Goal: Ask a question

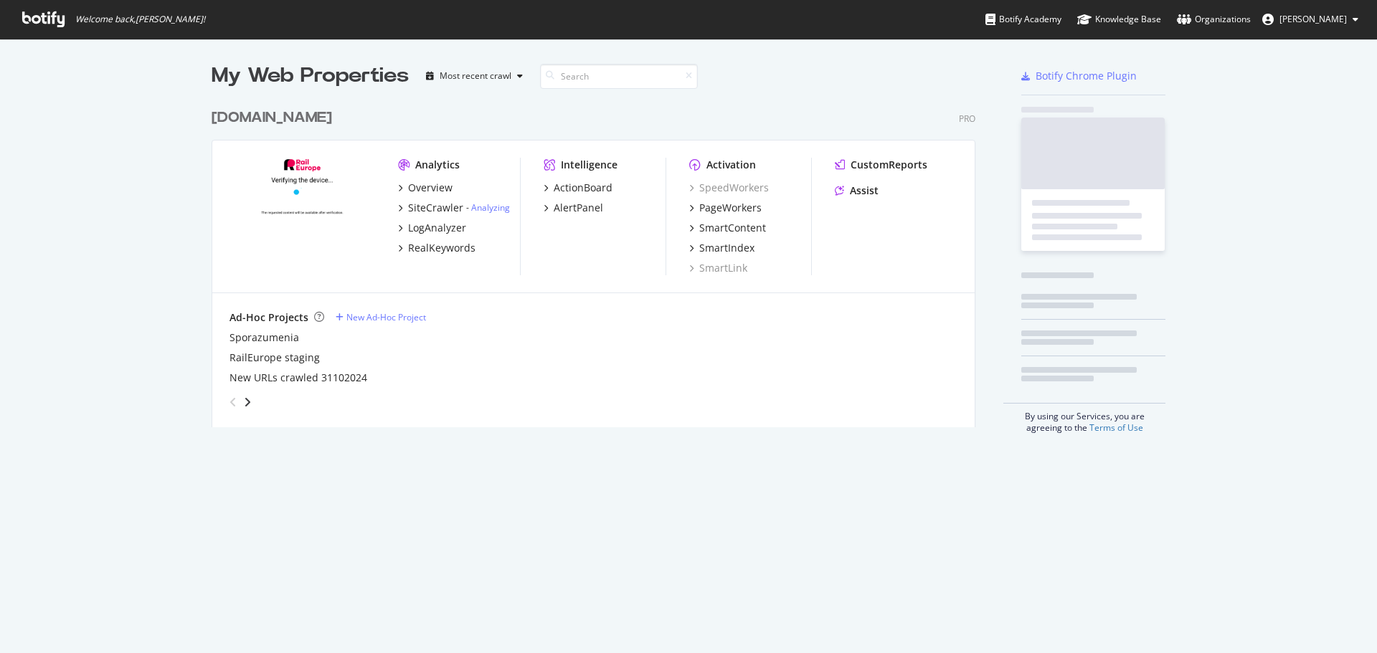
scroll to position [326, 764]
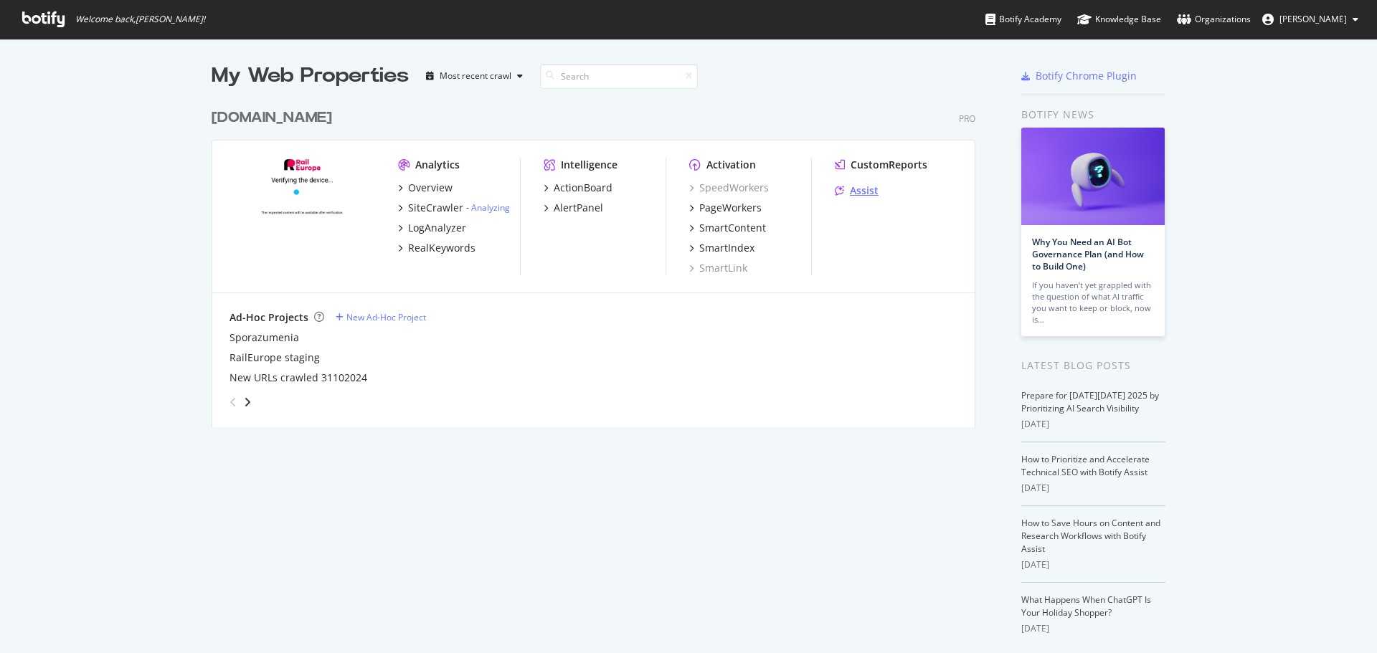
click at [858, 190] on div "Assist" at bounding box center [864, 191] width 29 height 14
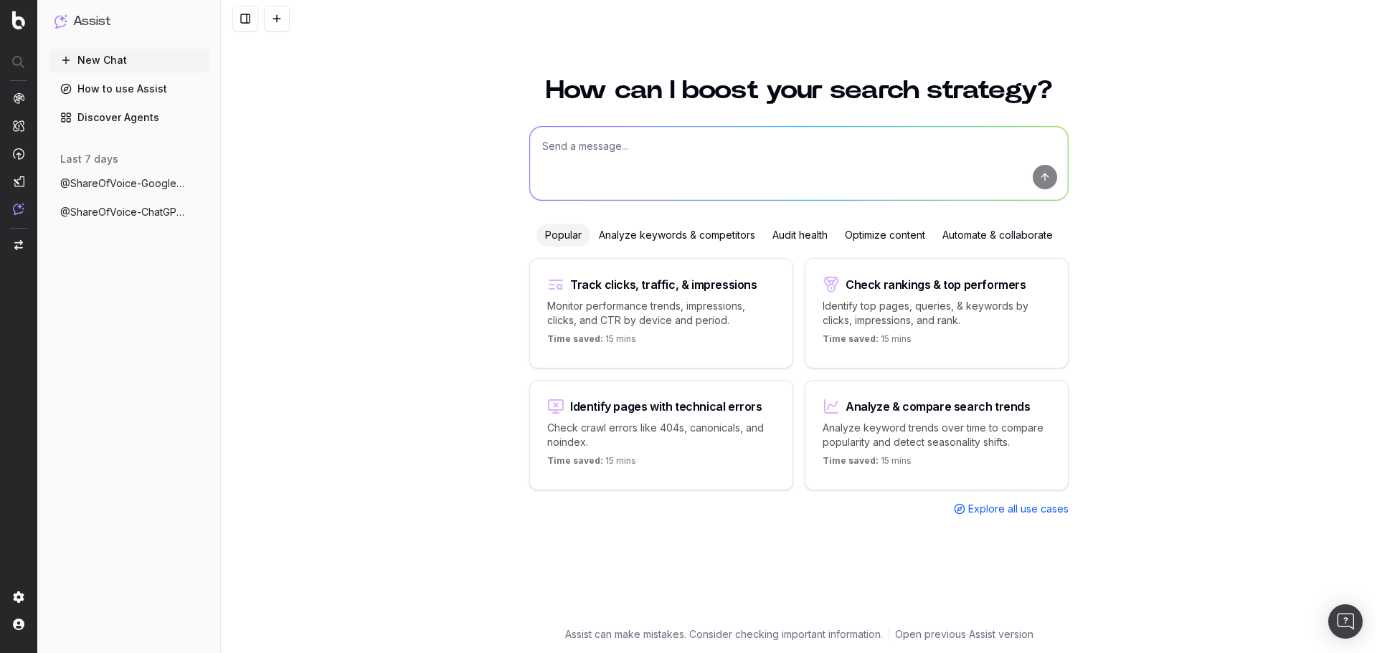
click at [582, 146] on textarea at bounding box center [799, 163] width 538 height 73
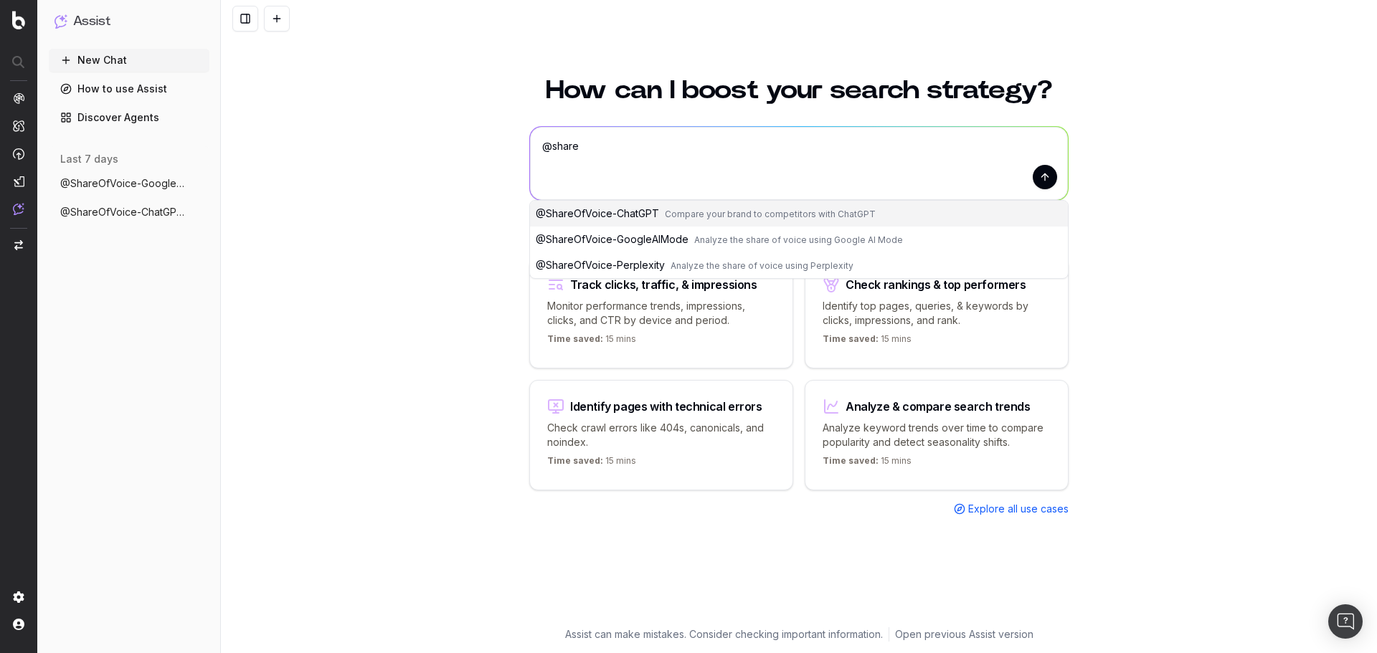
click at [617, 211] on span "@ ShareOfVoice-ChatGPT" at bounding box center [597, 213] width 123 height 12
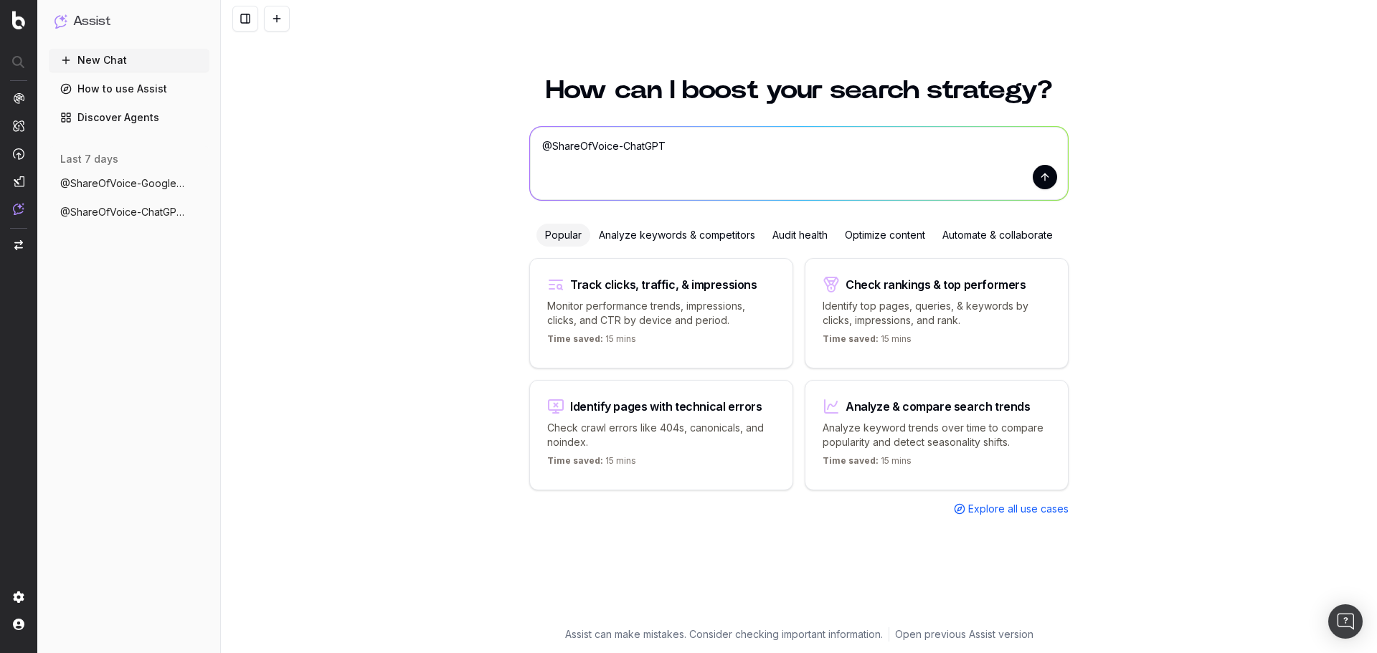
click at [734, 139] on textarea "@ShareOfVoice-ChatGPT" at bounding box center [799, 163] width 538 height 73
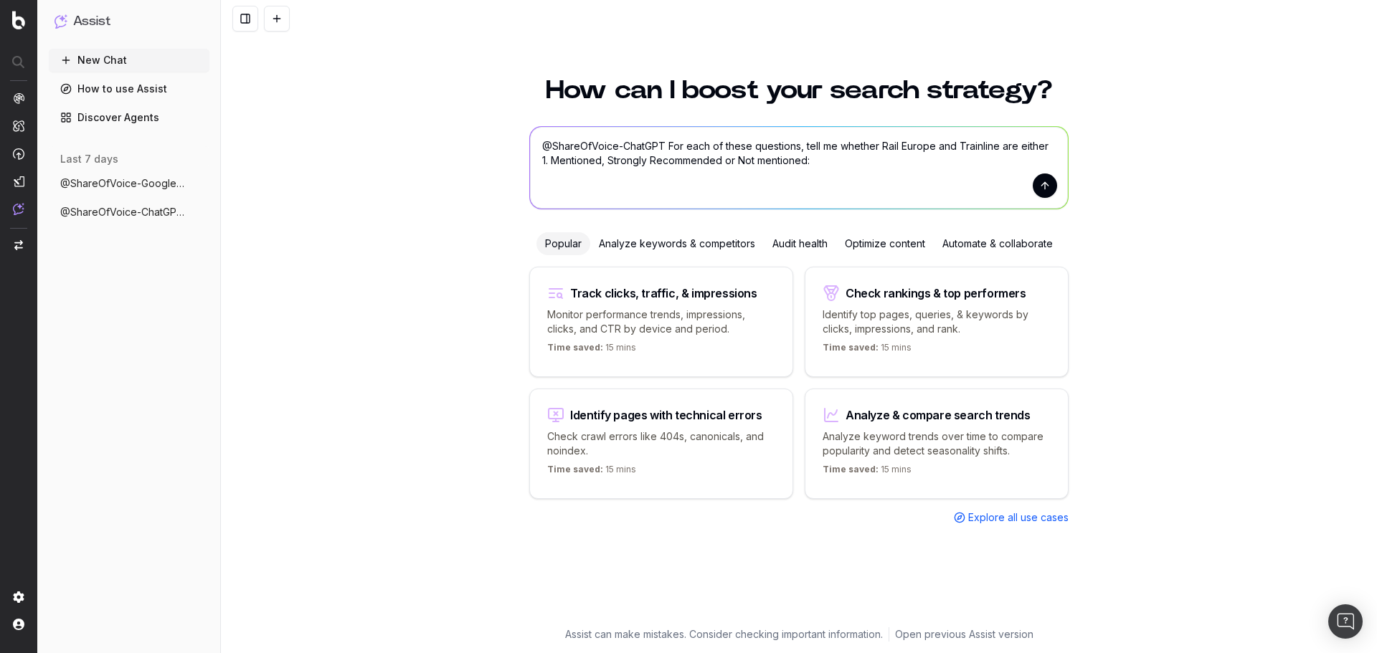
paste textarea "Where can I buy train tickets from london to edinburgh? What are the train sche…"
type textarea "@ShareOfVoice-ChatGPT For each of these questions, tell me whether Rail Europe …"
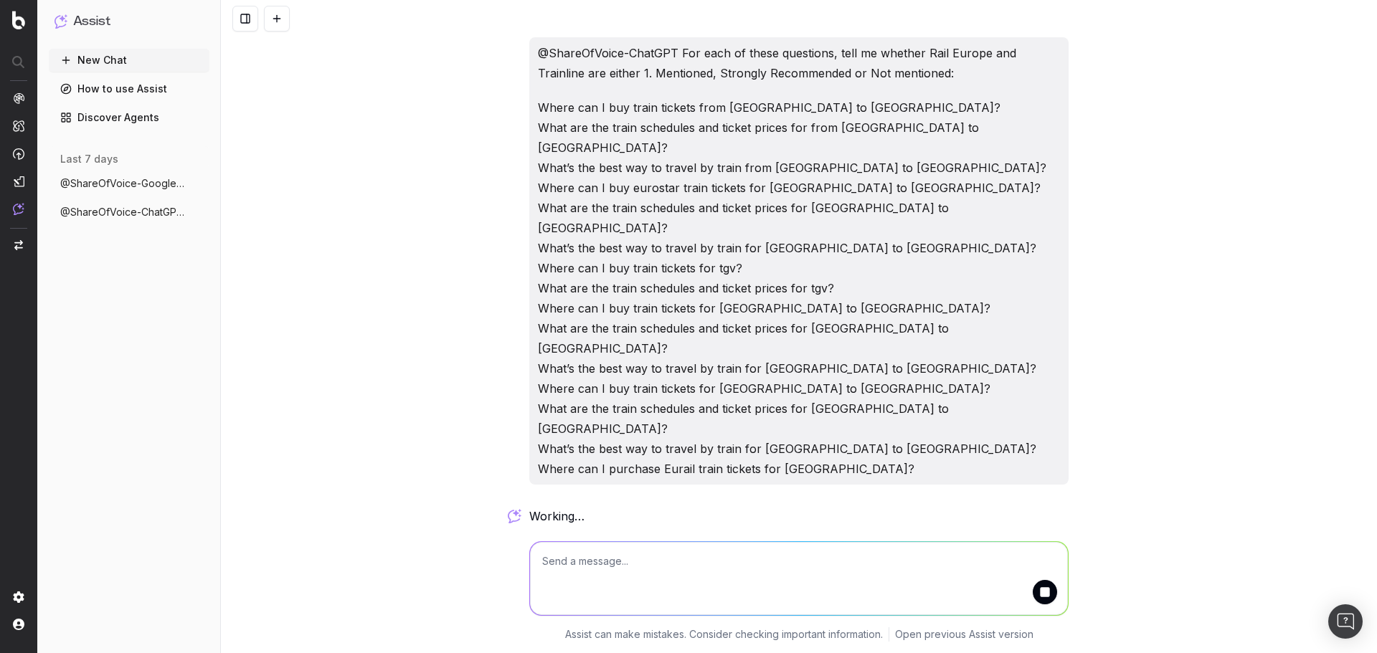
click at [638, 299] on p "Where can I buy train tickets from london to edinburgh? What are the train sche…" at bounding box center [799, 289] width 522 height 382
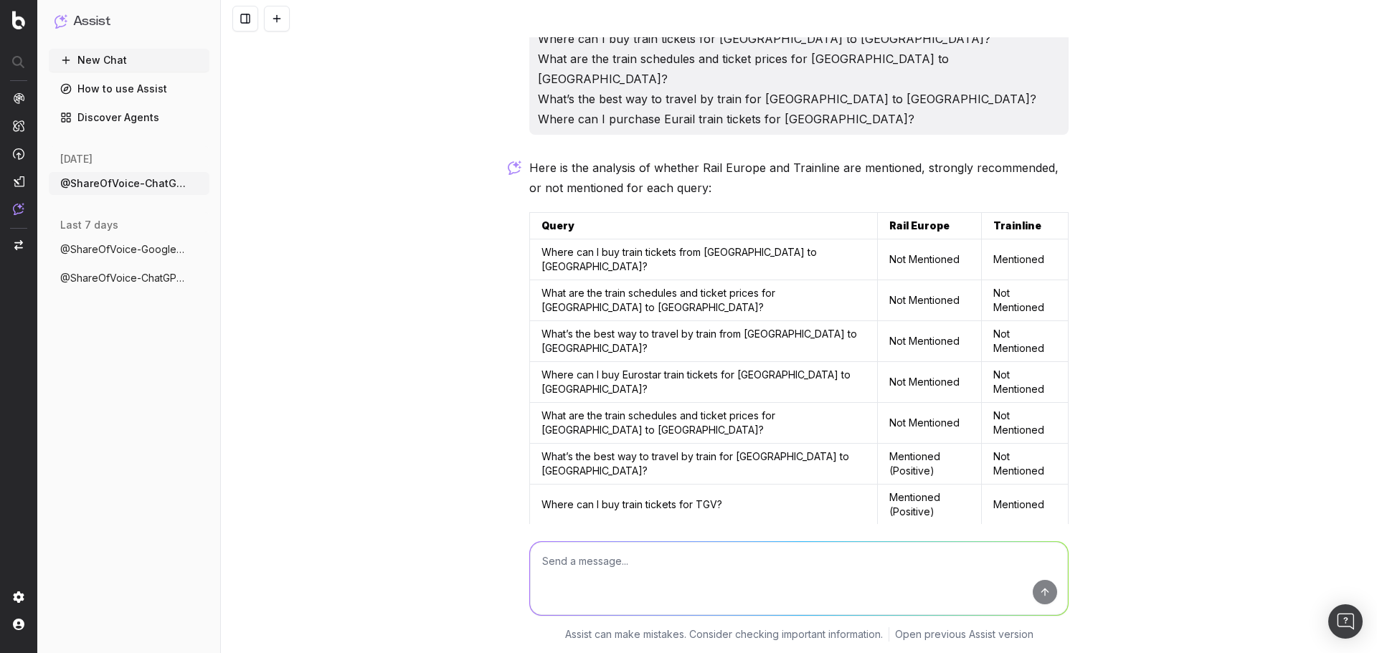
scroll to position [376, 0]
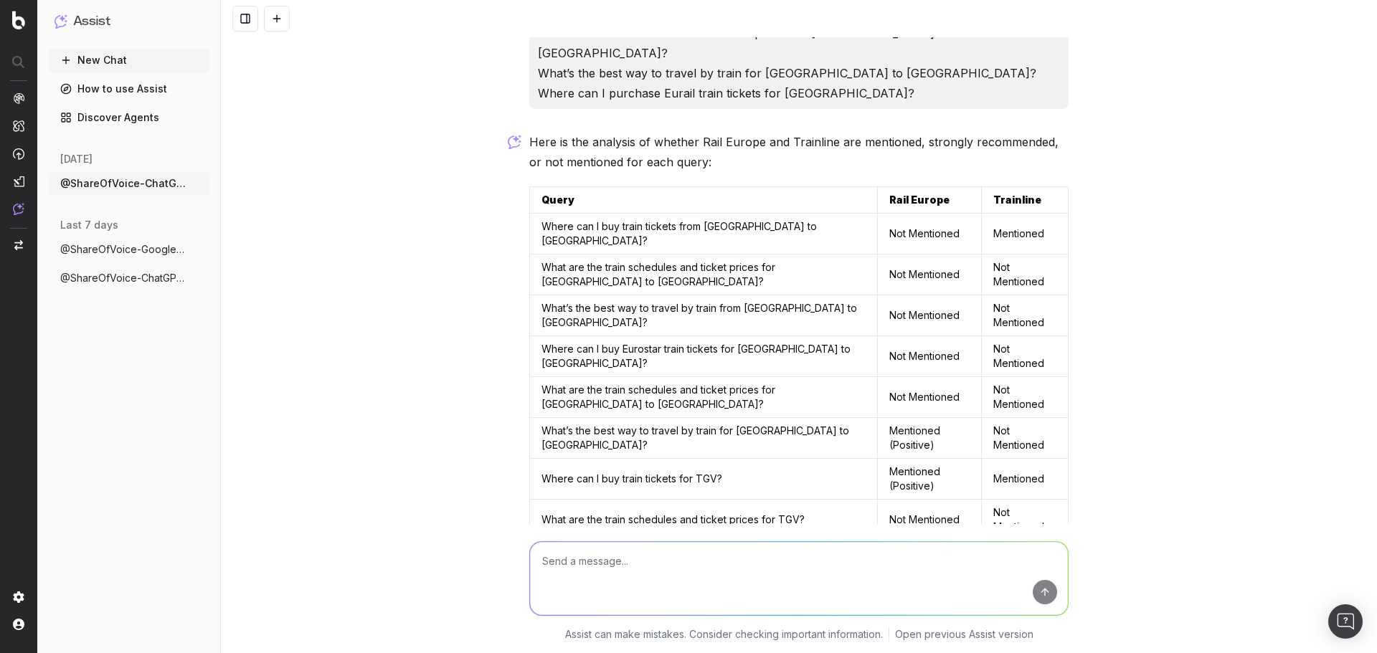
click at [711, 541] on td "Where can I buy train tickets for Paris to Nice?" at bounding box center [704, 561] width 348 height 41
copy td "Where can I buy train tickets for Paris to Nice?"
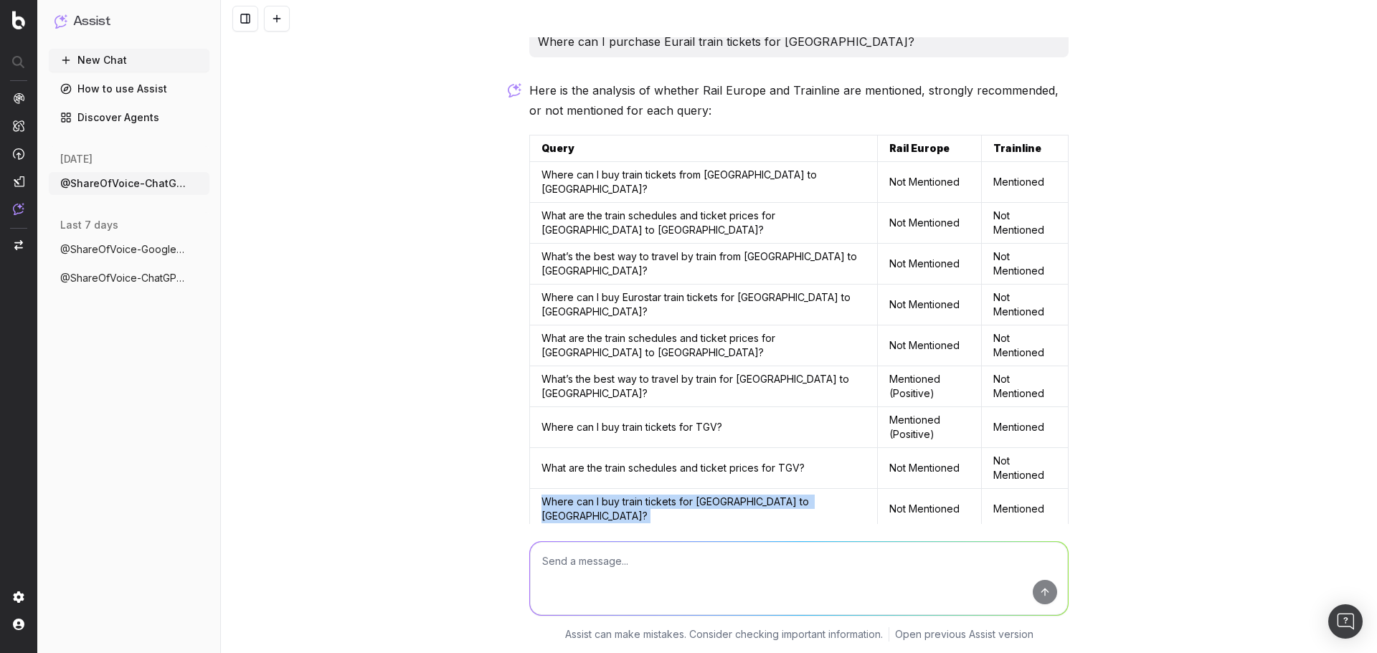
scroll to position [428, 0]
click at [682, 366] on td "What’s the best way to travel by train for London to Paris?" at bounding box center [704, 386] width 348 height 41
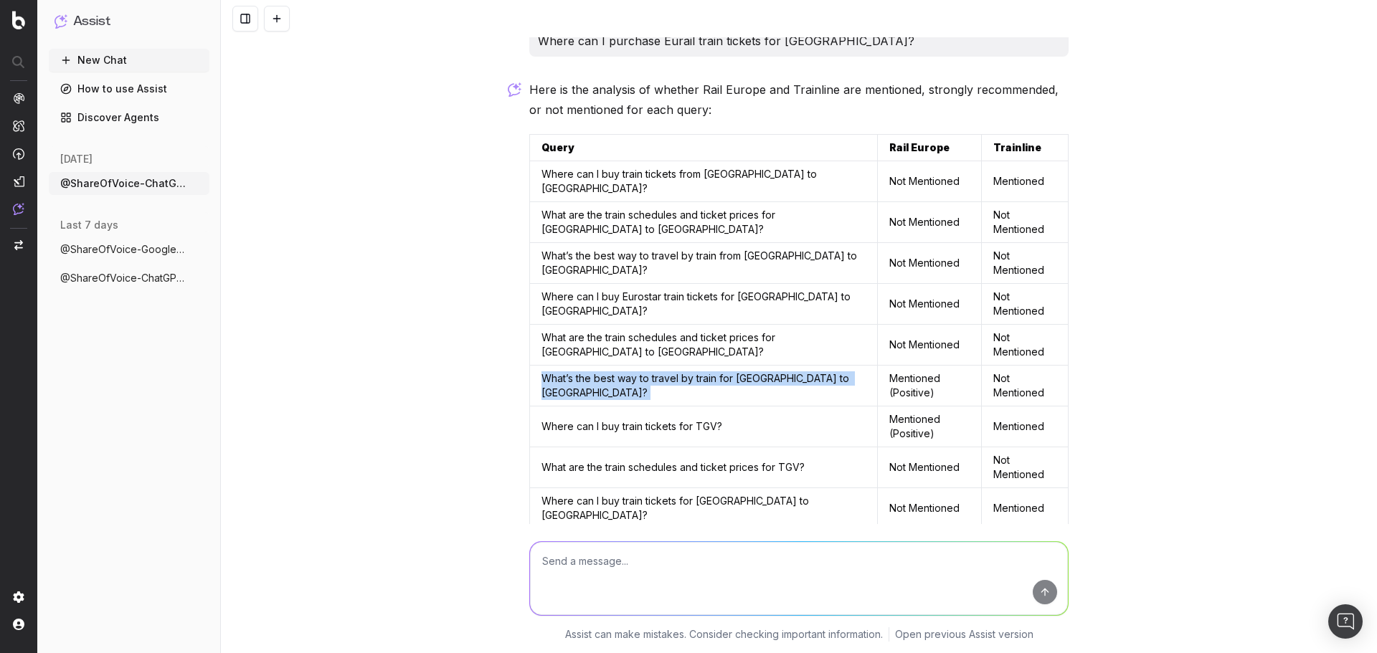
click at [682, 366] on td "What’s the best way to travel by train for London to Paris?" at bounding box center [704, 386] width 348 height 41
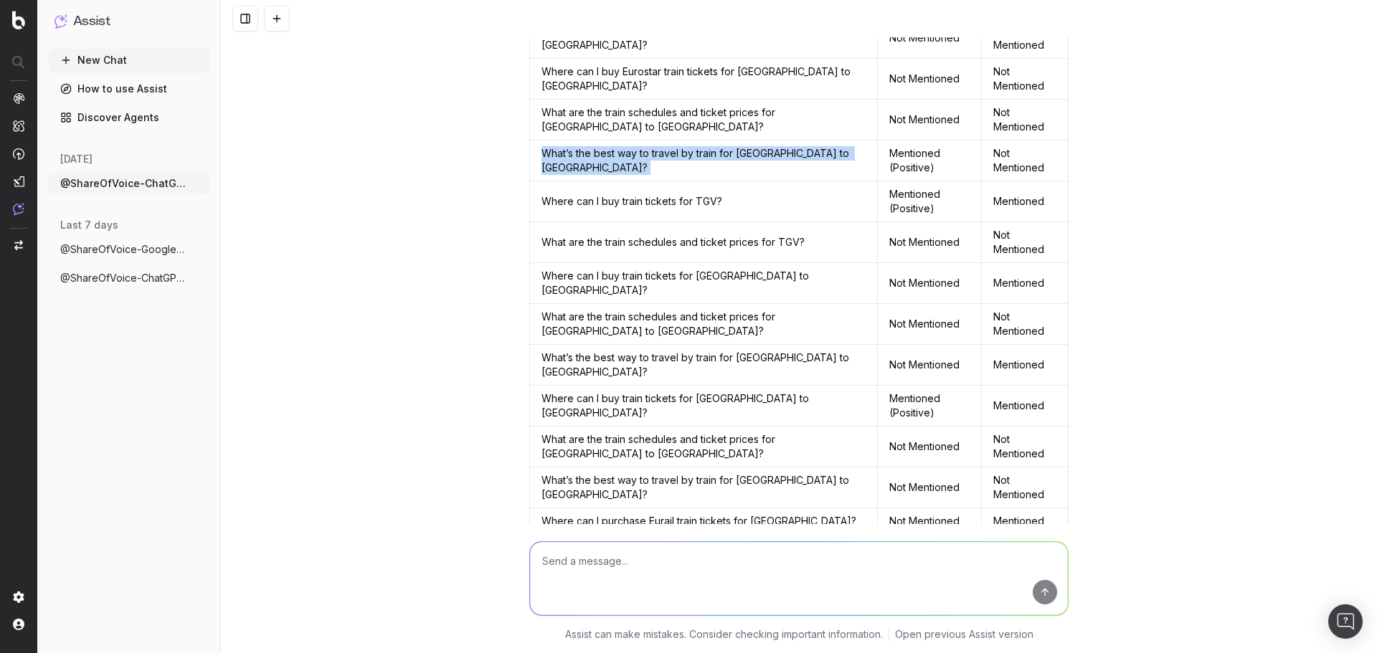
scroll to position [805, 0]
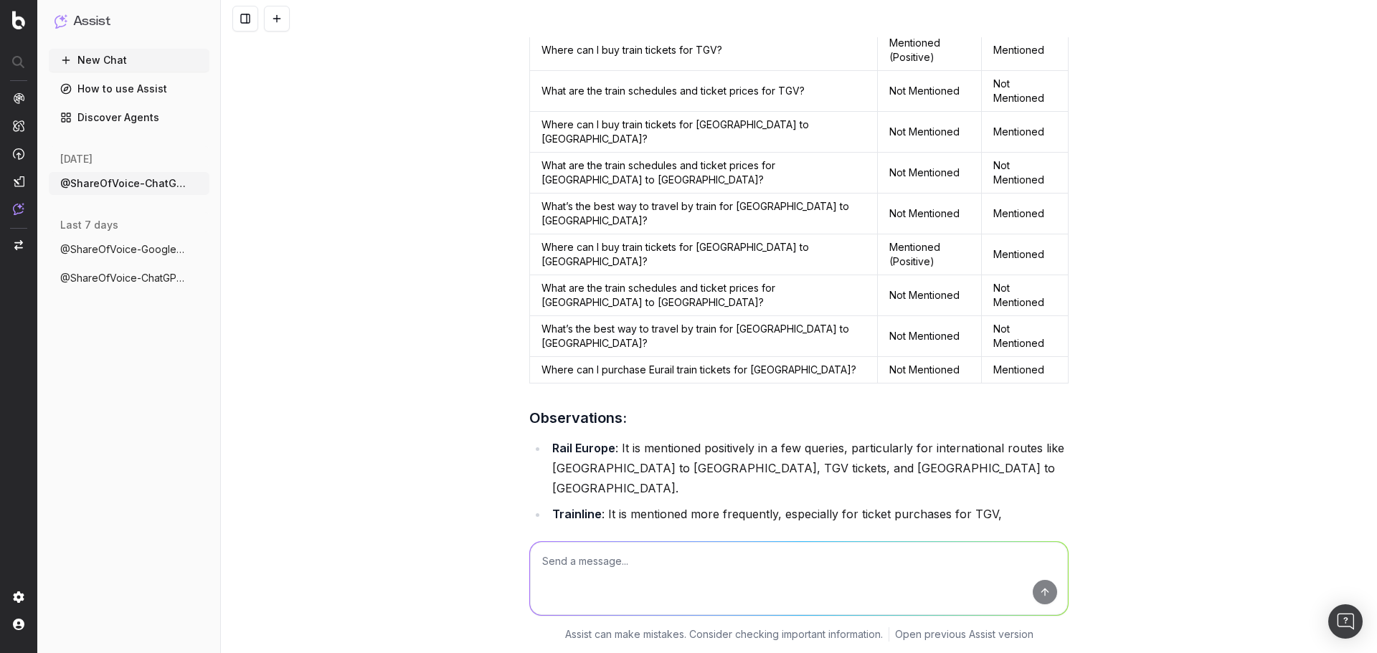
click at [575, 572] on textarea at bounding box center [799, 578] width 538 height 73
type textarea "Did this change at all this year (either for Rail Europe or Trainline) and how?"
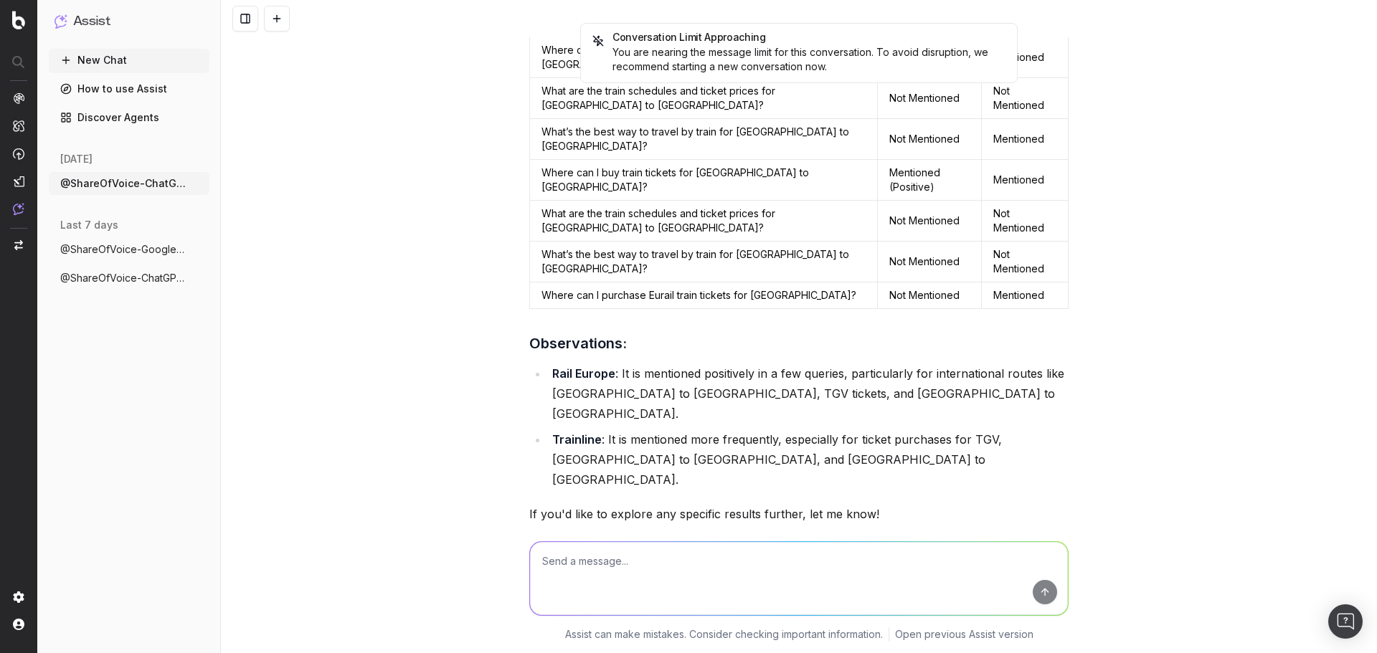
scroll to position [1424, 0]
